Goal: Information Seeking & Learning: Learn about a topic

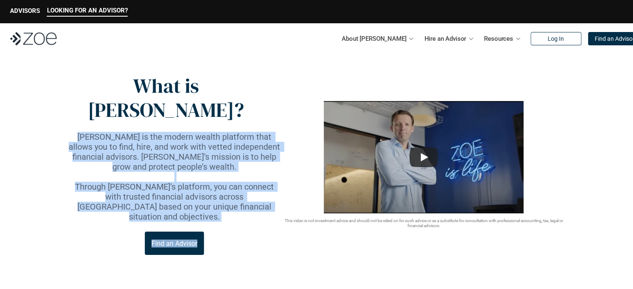
drag, startPoint x: 68, startPoint y: 114, endPoint x: 282, endPoint y: 134, distance: 214.6
click at [282, 134] on div "What is [PERSON_NAME]? [PERSON_NAME] is the modern wealth platform that allows …" at bounding box center [317, 164] width 500 height 181
click at [281, 134] on div "What is [PERSON_NAME]? [PERSON_NAME] is the modern wealth platform that allows …" at bounding box center [317, 164] width 500 height 181
click at [282, 134] on div "This video is not investment advice and should not be relied on for such advice…" at bounding box center [424, 164] width 285 height 127
drag, startPoint x: 76, startPoint y: 113, endPoint x: 284, endPoint y: 134, distance: 209.2
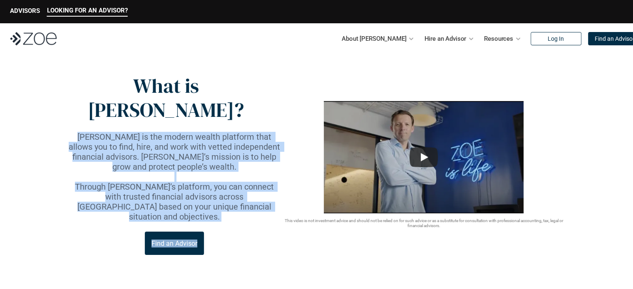
click at [284, 134] on div "What is [PERSON_NAME]? [PERSON_NAME] is the modern wealth platform that allows …" at bounding box center [317, 164] width 500 height 181
copy div "[PERSON_NAME] is the modern wealth platform that allows you to find, hire, and …"
drag, startPoint x: 183, startPoint y: 153, endPoint x: 110, endPoint y: 134, distance: 76.1
click at [182, 182] on p "Through [PERSON_NAME]’s platform, you can connect with trusted financial adviso…" at bounding box center [174, 202] width 215 height 40
click at [240, 133] on p "[PERSON_NAME] is the modern wealth platform that allows you to find, hire, and …" at bounding box center [174, 152] width 215 height 40
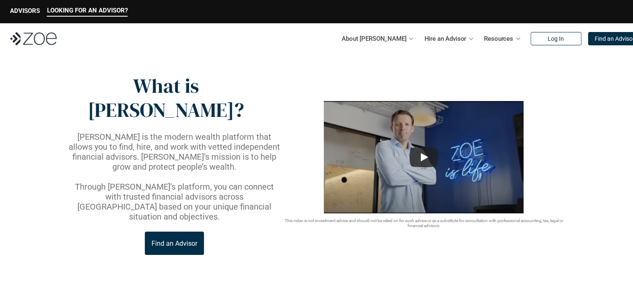
click at [70, 132] on p "[PERSON_NAME] is the modern wealth platform that allows you to find, hire, and …" at bounding box center [174, 152] width 215 height 40
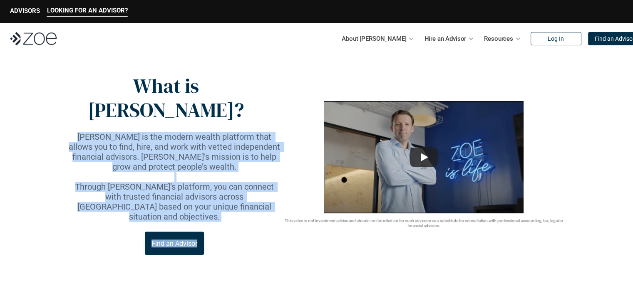
drag, startPoint x: 68, startPoint y: 111, endPoint x: 282, endPoint y: 132, distance: 215.1
click at [282, 132] on div "What is [PERSON_NAME]? [PERSON_NAME] is the modern wealth platform that allows …" at bounding box center [317, 164] width 500 height 181
click at [220, 172] on p at bounding box center [174, 177] width 215 height 10
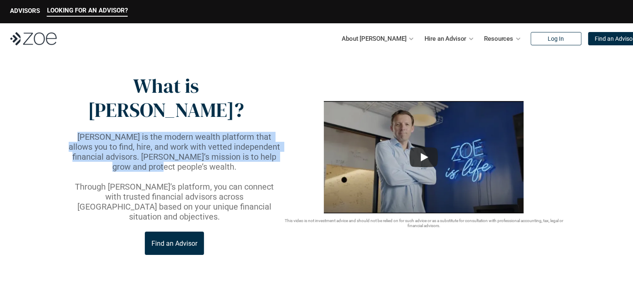
drag, startPoint x: 70, startPoint y: 113, endPoint x: 281, endPoint y: 132, distance: 211.2
click at [281, 132] on p "[PERSON_NAME] is the modern wealth platform that allows you to find, hire, and …" at bounding box center [174, 152] width 215 height 40
copy p "[PERSON_NAME] is the modern wealth platform that allows you to find, hire, and …"
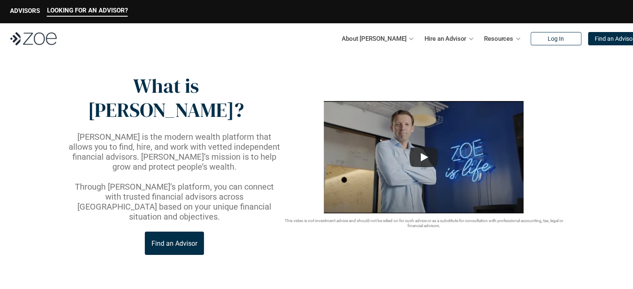
click at [220, 59] on header "What is [PERSON_NAME]? [PERSON_NAME] is the modern wealth platform that allows …" at bounding box center [316, 174] width 633 height 241
click at [84, 232] on div "Find an Advisor" at bounding box center [174, 243] width 215 height 23
